Goal: Task Accomplishment & Management: Use online tool/utility

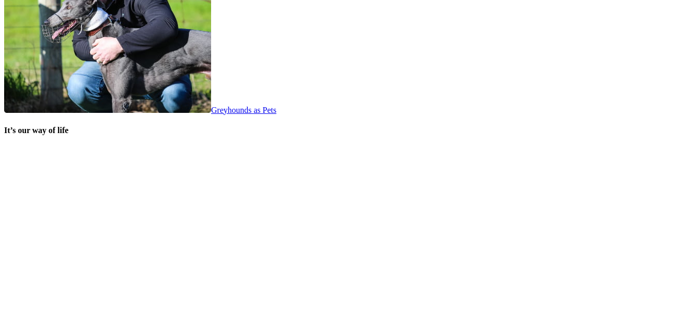
scroll to position [2069, 0]
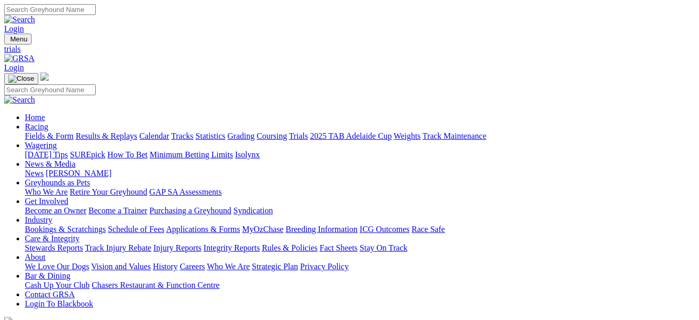
click at [193, 131] on link "Tracks" at bounding box center [182, 135] width 22 height 9
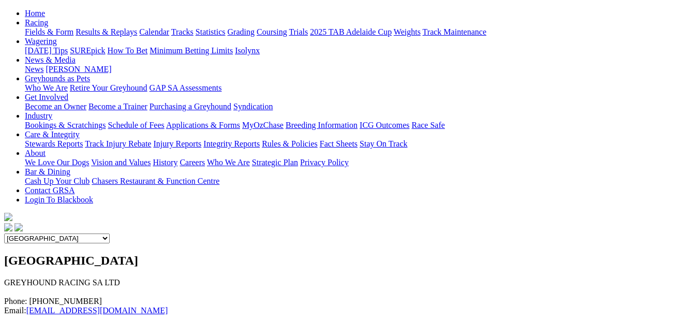
scroll to position [103, 0]
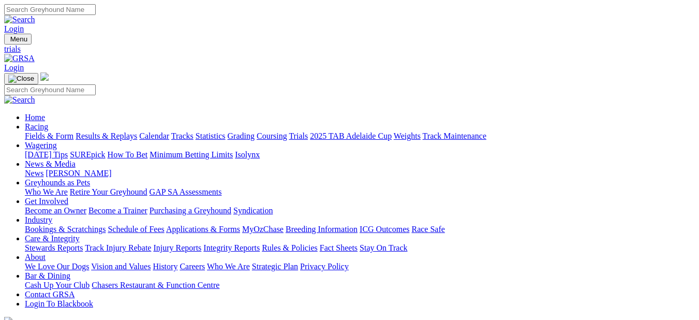
click at [308, 131] on link "Trials" at bounding box center [298, 135] width 19 height 9
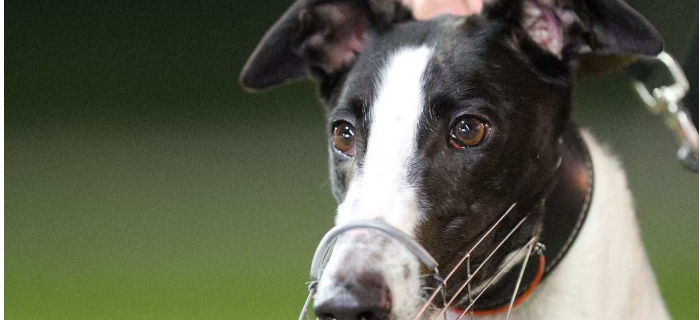
scroll to position [879, 0]
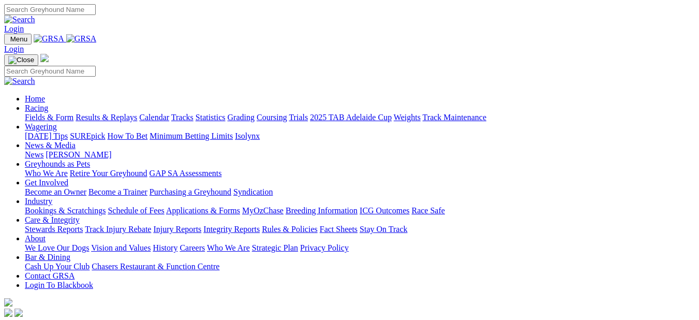
click at [35, 15] on img at bounding box center [19, 19] width 31 height 9
click at [96, 14] on input "Search" at bounding box center [50, 9] width 92 height 11
type input "Trial [PERSON_NAME]"
click at [35, 15] on img at bounding box center [19, 19] width 31 height 9
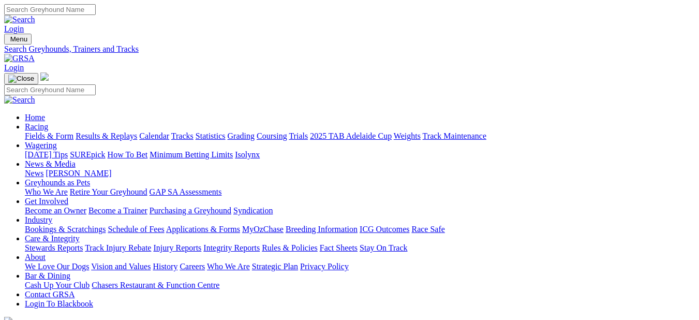
click at [35, 54] on img at bounding box center [19, 58] width 31 height 9
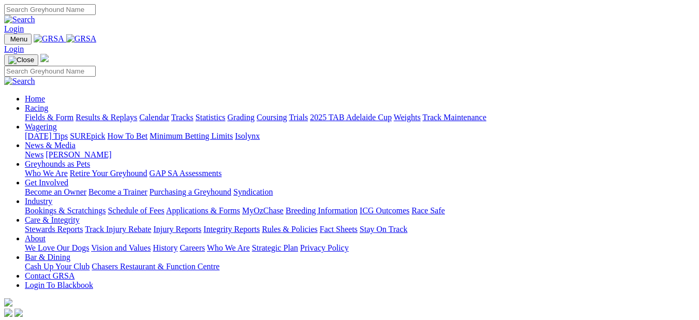
click at [96, 9] on input "Search" at bounding box center [50, 9] width 92 height 11
type input "online Trial Booking"
click at [35, 15] on link at bounding box center [19, 19] width 31 height 9
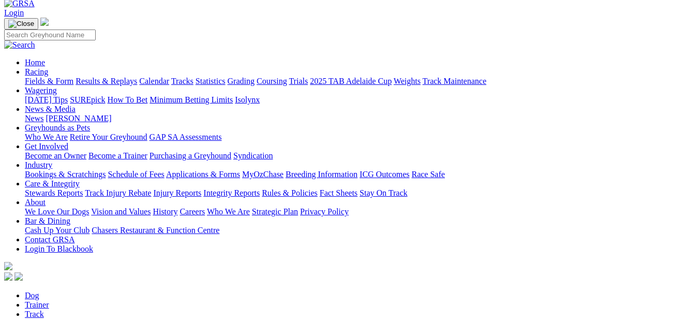
scroll to position [52, 0]
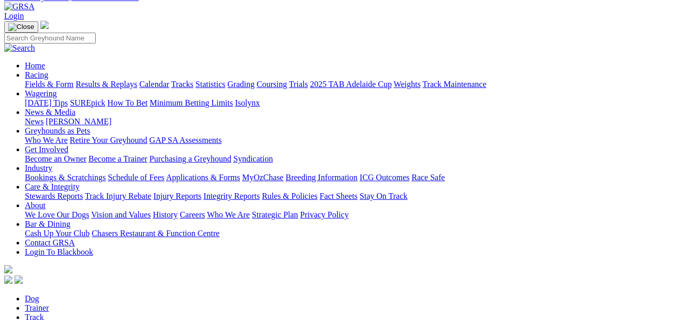
click at [44, 312] on link "Track" at bounding box center [34, 316] width 19 height 9
select select "mount-gambier"
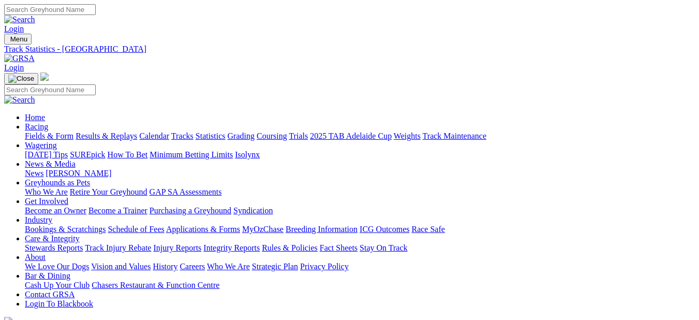
click at [48, 122] on link "Racing" at bounding box center [36, 126] width 23 height 9
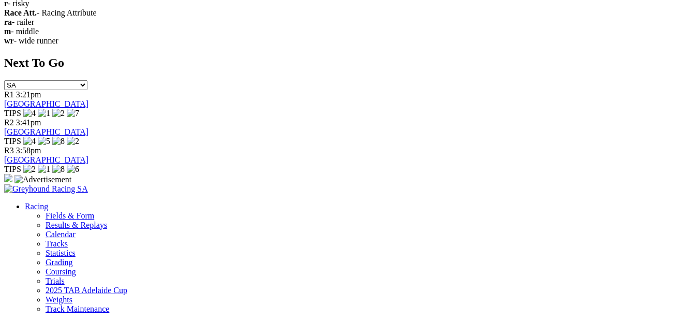
scroll to position [1759, 0]
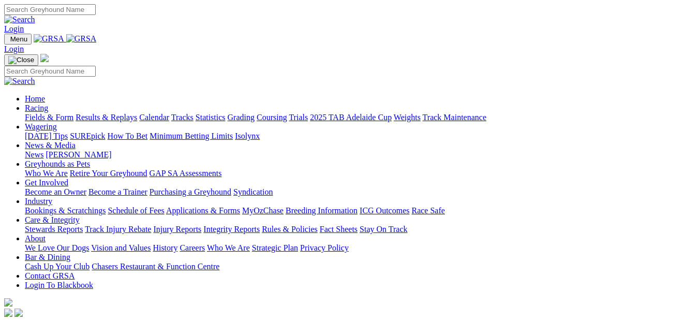
click at [96, 9] on input "Search" at bounding box center [50, 9] width 92 height 11
type input "www.trialbooker.com"
click at [35, 15] on img at bounding box center [19, 19] width 31 height 9
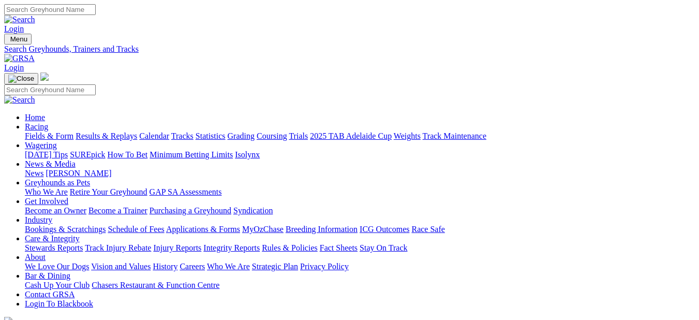
click at [35, 15] on link at bounding box center [19, 19] width 31 height 9
click at [24, 24] on link "Login" at bounding box center [14, 28] width 20 height 9
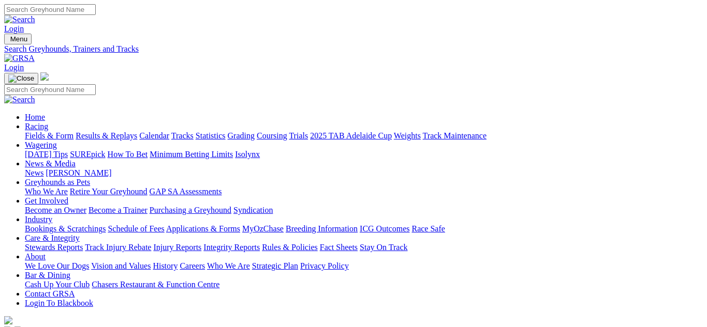
type input "[EMAIL_ADDRESS][DOMAIN_NAME]"
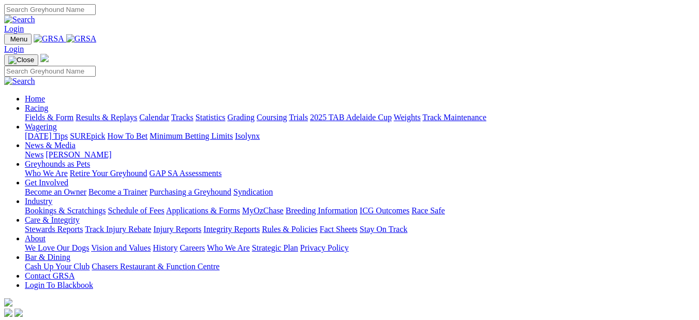
click at [96, 9] on input "Search" at bounding box center [50, 9] width 92 height 11
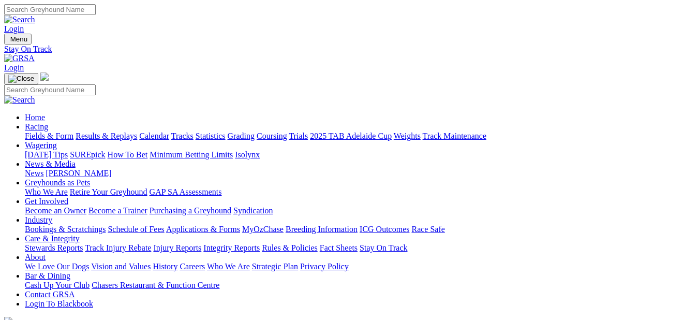
click at [96, 11] on input "Search" at bounding box center [50, 9] width 92 height 11
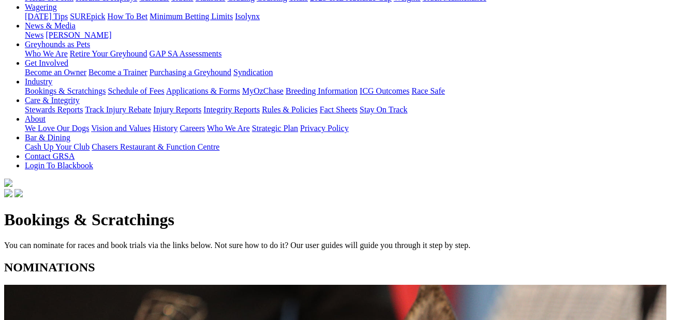
scroll to position [155, 0]
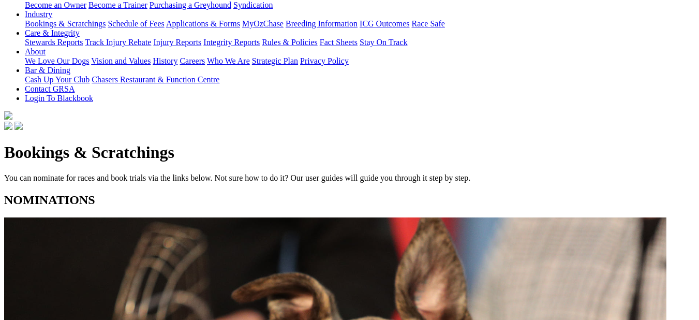
scroll to position [207, 0]
